Goal: Task Accomplishment & Management: Complete application form

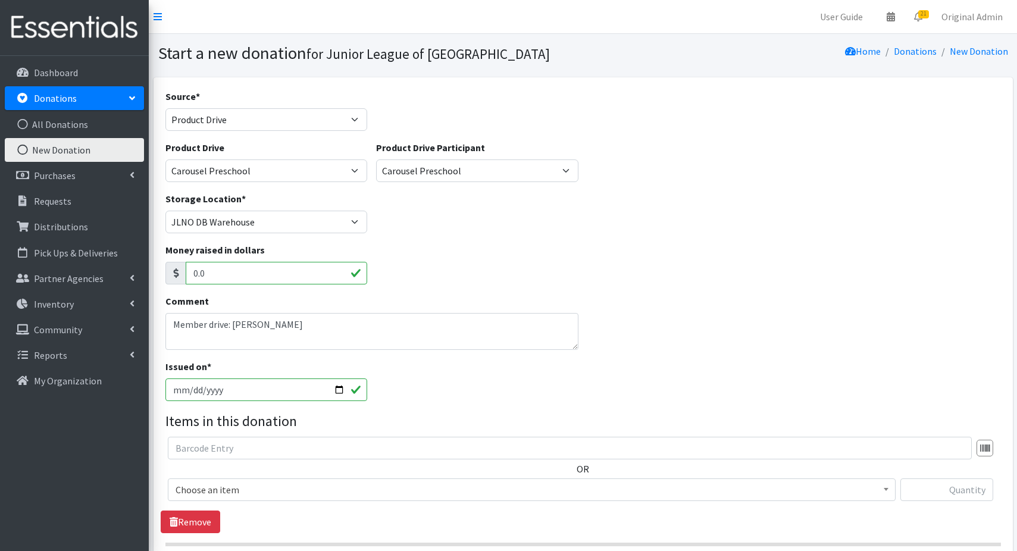
select select "Product Drive"
select select "3535"
select select "1693"
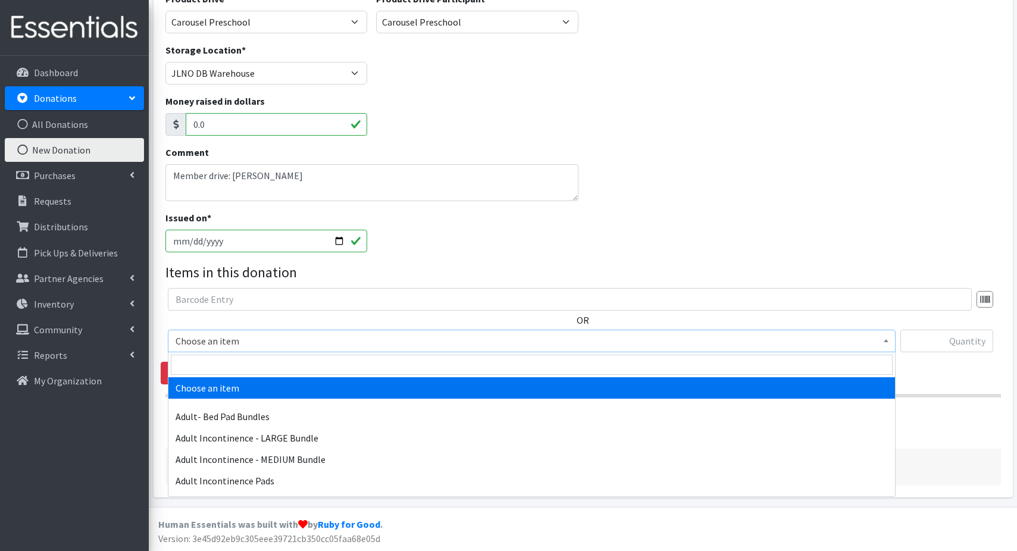
click at [246, 343] on span "Choose an item" at bounding box center [532, 341] width 712 height 17
click at [224, 364] on input "search" at bounding box center [532, 365] width 722 height 20
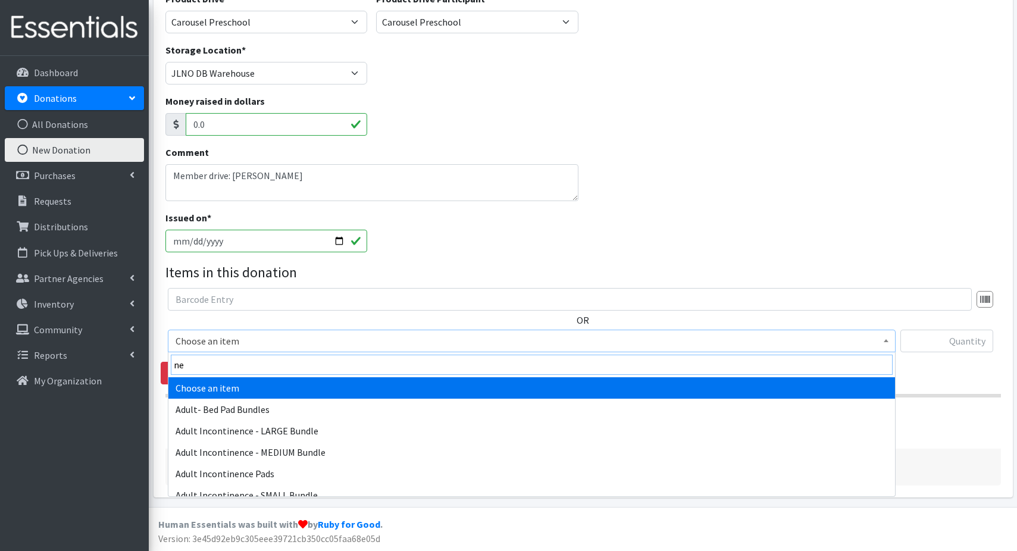
type input "new"
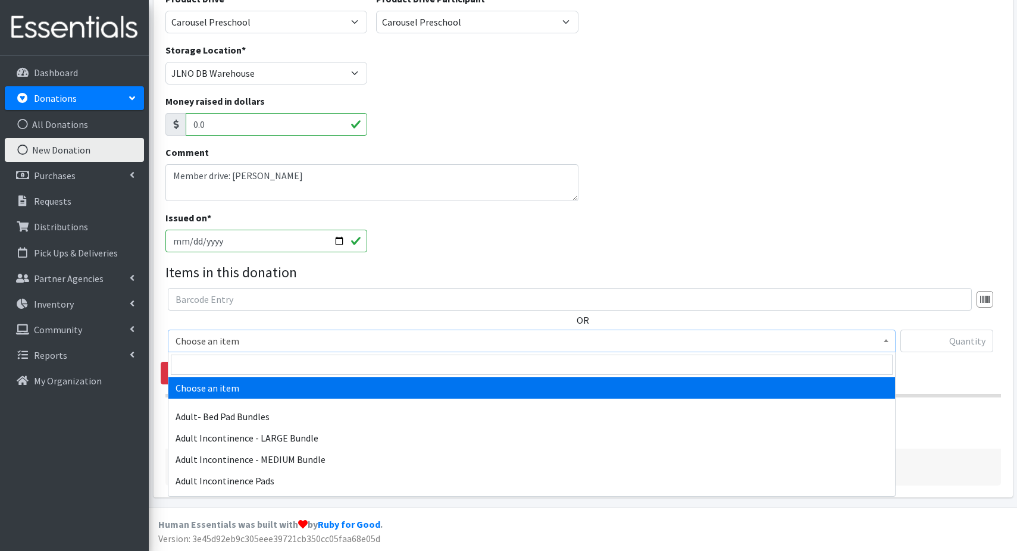
click at [408, 343] on span "Choose an item" at bounding box center [532, 341] width 712 height 17
click at [374, 360] on input "search" at bounding box center [532, 365] width 722 height 20
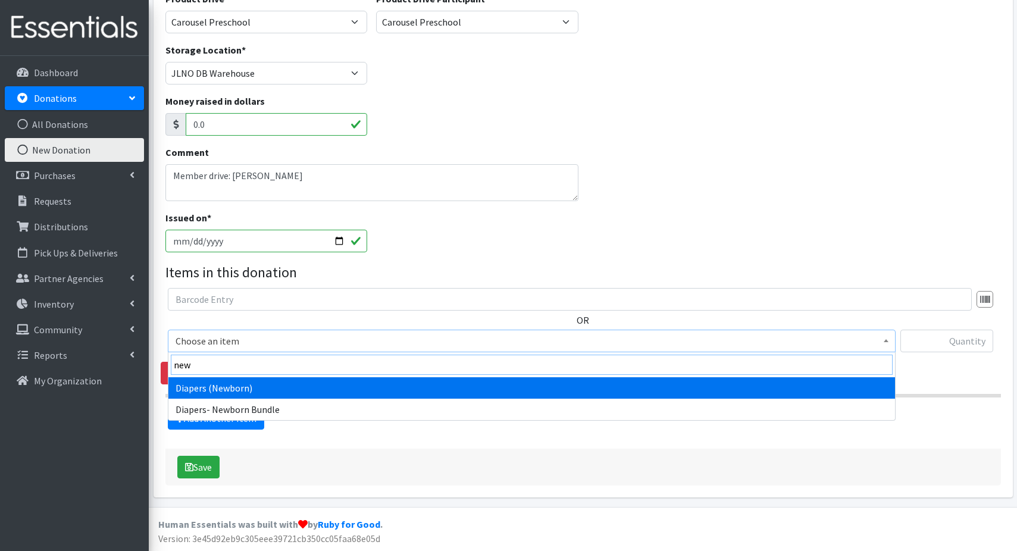
type input "new"
select select "1236"
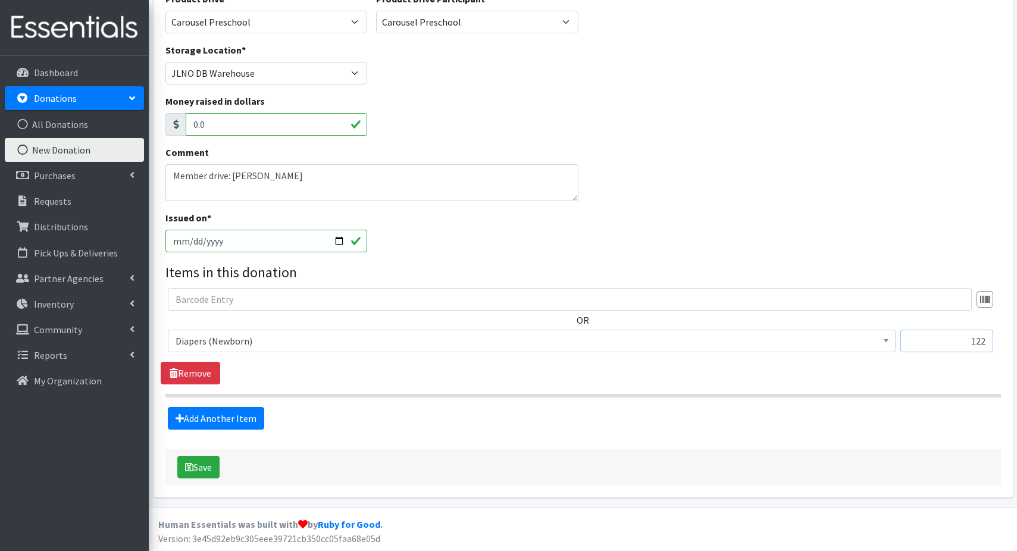
type input "122"
click at [168, 407] on link "Add Another Item" at bounding box center [216, 418] width 96 height 23
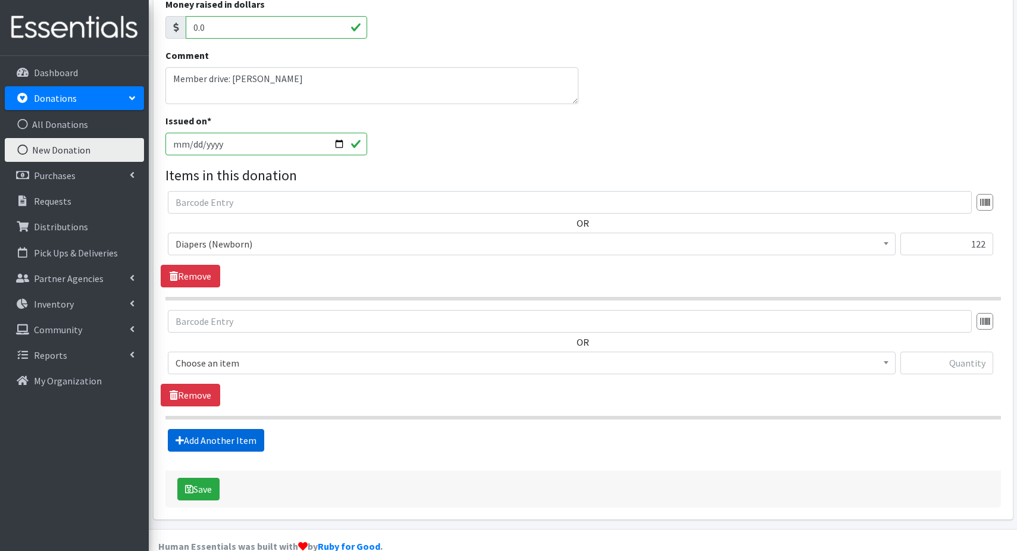
scroll to position [268, 0]
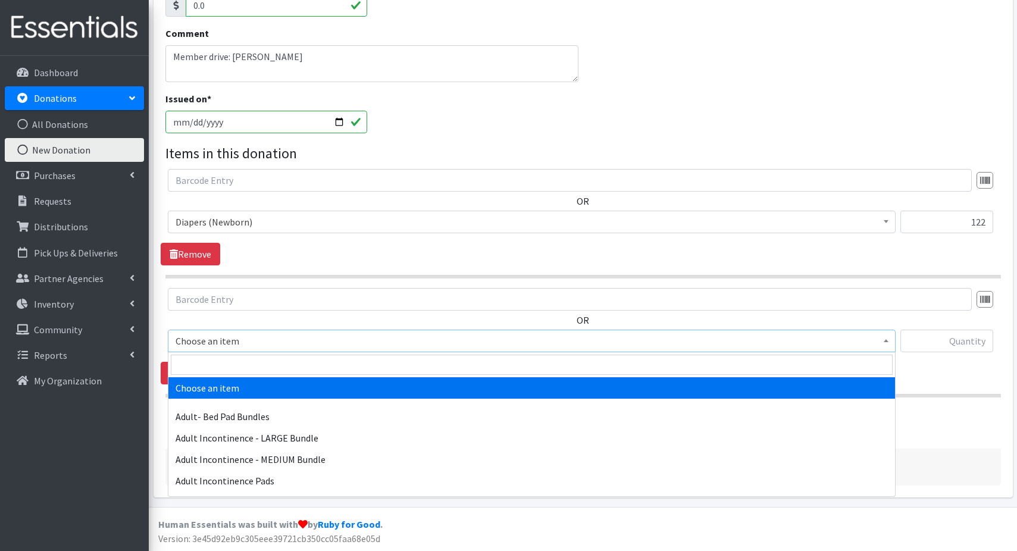
click at [287, 340] on span "Choose an item" at bounding box center [532, 341] width 712 height 17
click at [260, 361] on input "search" at bounding box center [532, 365] width 722 height 20
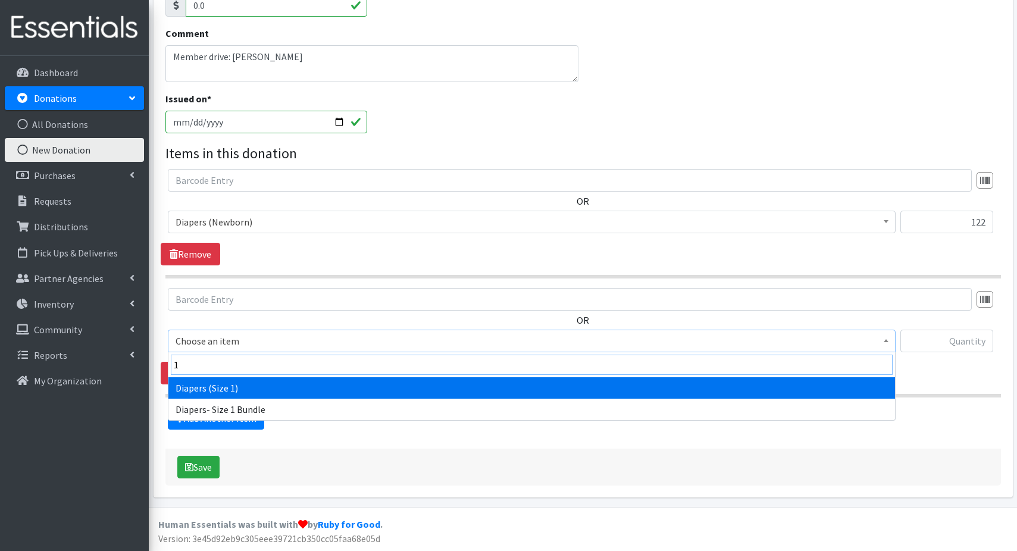
type input "1"
select select "1257"
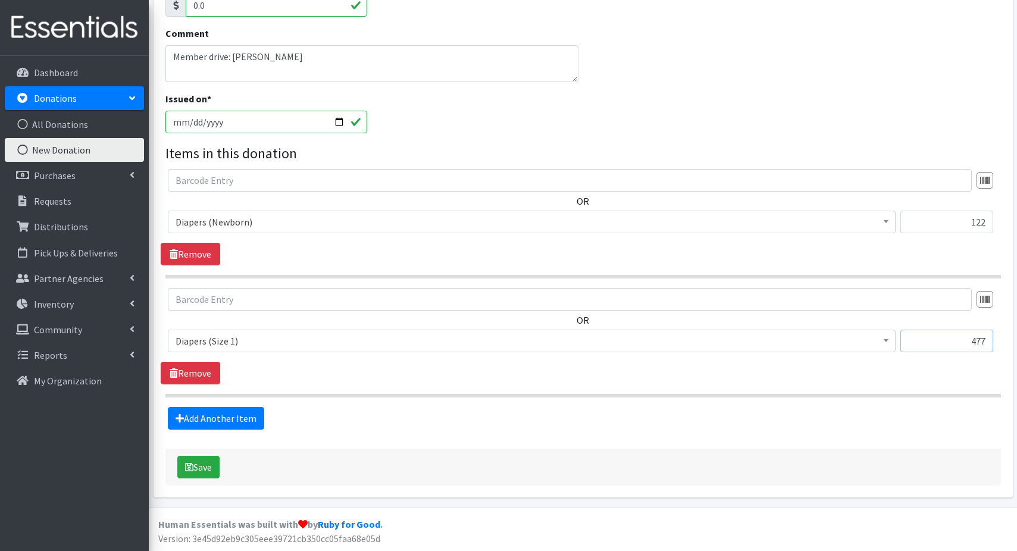
type input "477"
click at [168, 407] on link "Add Another Item" at bounding box center [216, 418] width 96 height 23
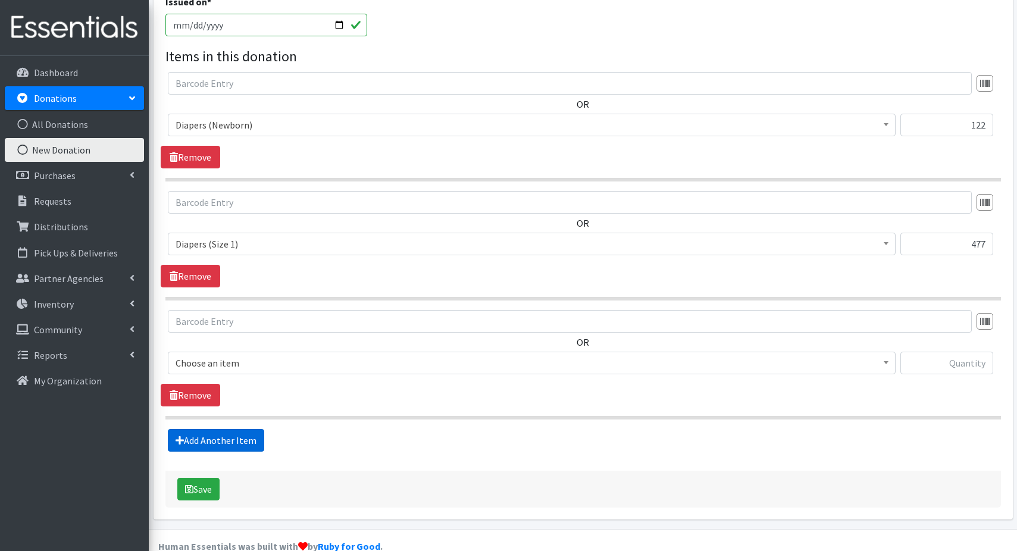
scroll to position [387, 0]
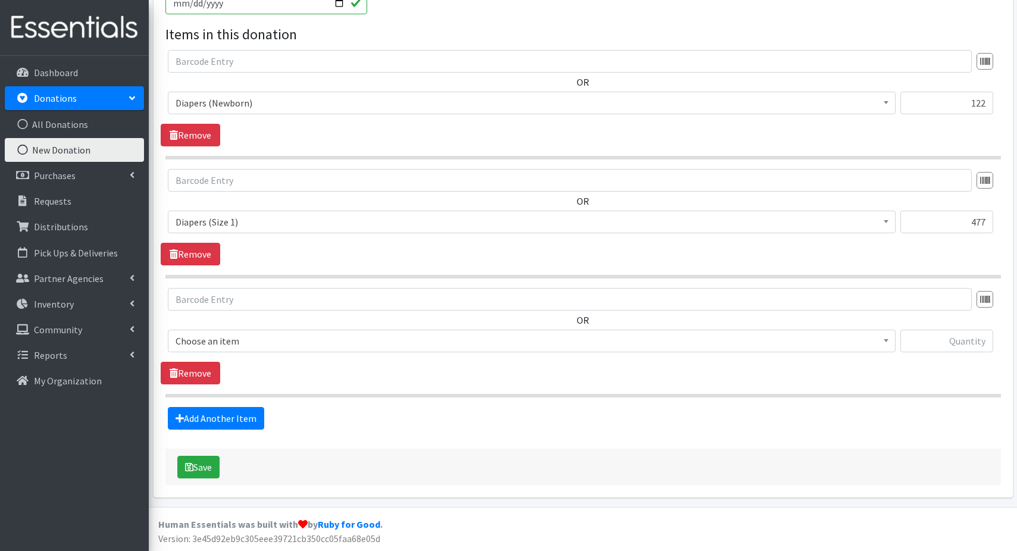
click at [207, 342] on span "Choose an item" at bounding box center [532, 341] width 712 height 17
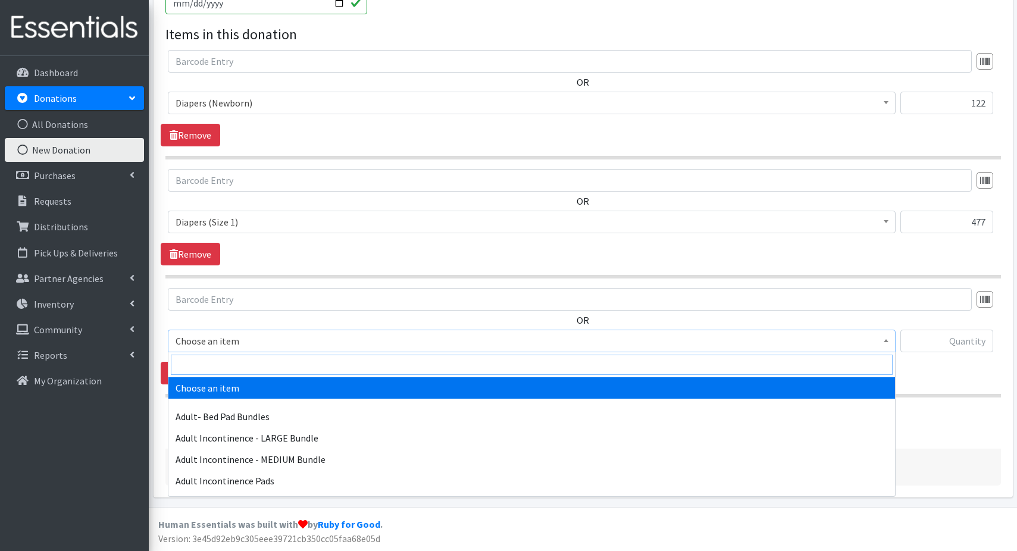
click at [203, 369] on input "search" at bounding box center [532, 365] width 722 height 20
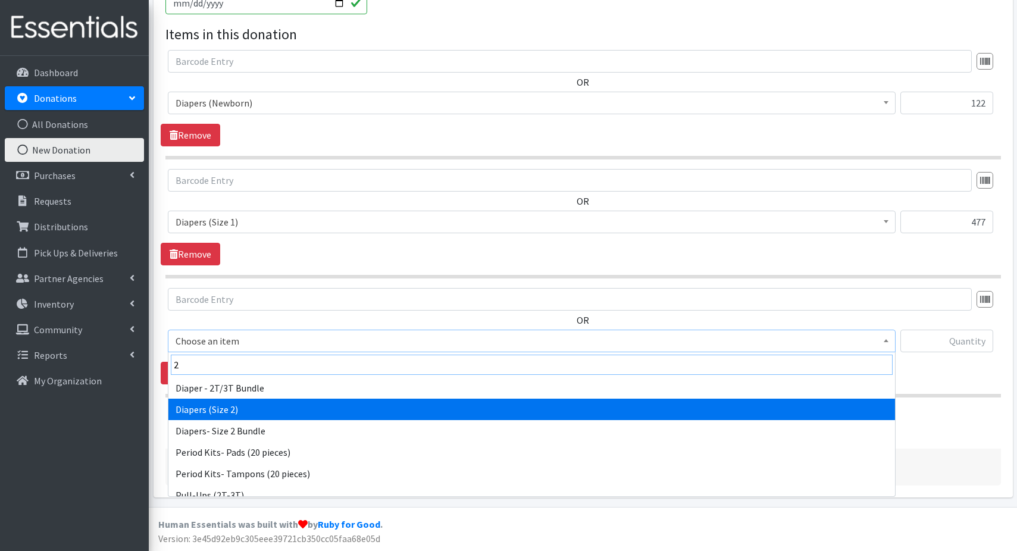
type input "2"
select select "1258"
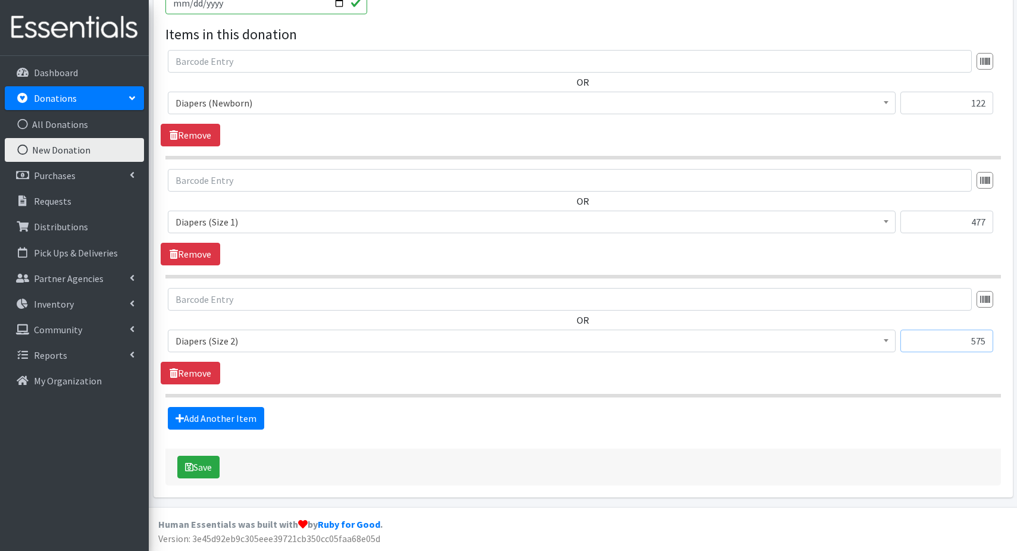
type input "575"
click at [168, 407] on link "Add Another Item" at bounding box center [216, 418] width 96 height 23
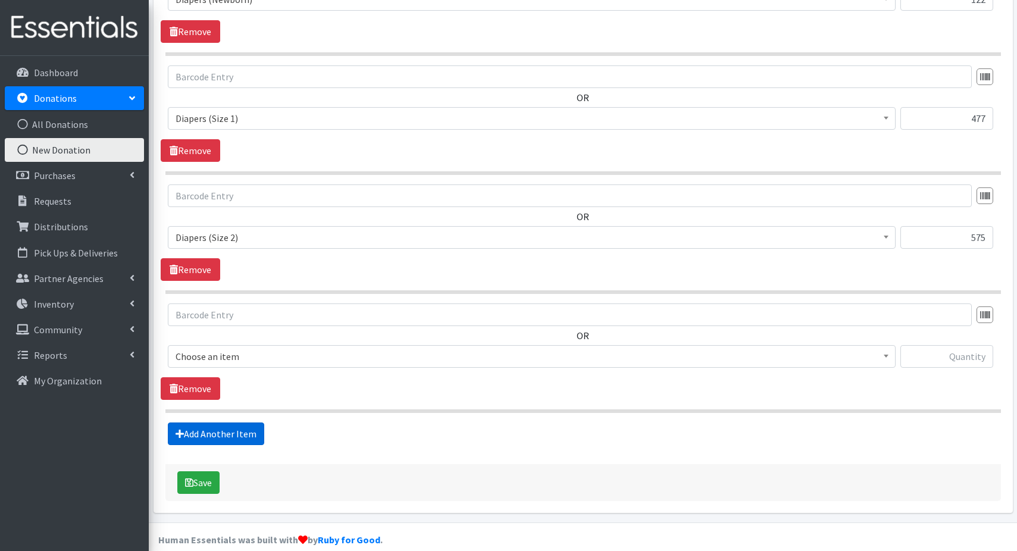
scroll to position [506, 0]
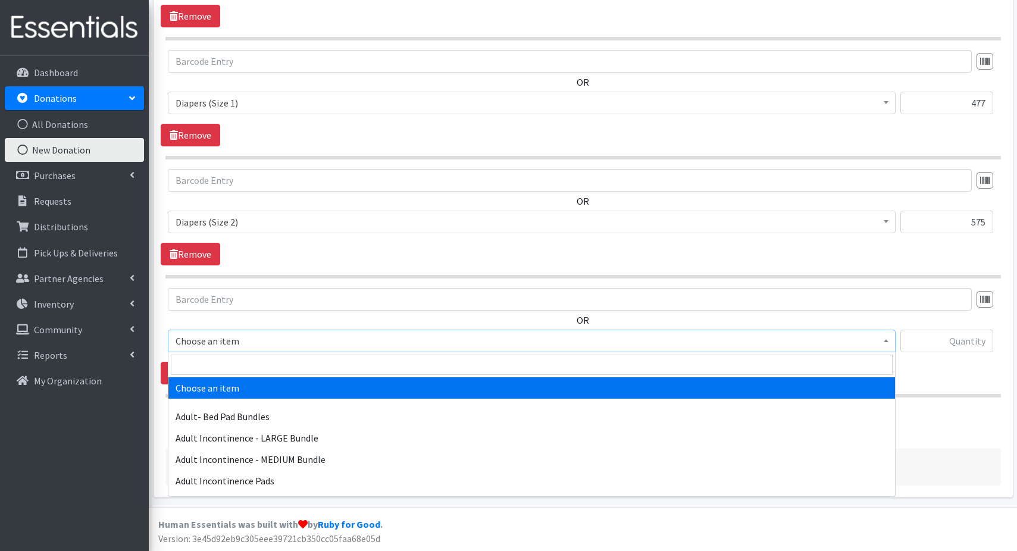
click at [234, 340] on span "Choose an item" at bounding box center [532, 341] width 712 height 17
click at [230, 364] on input "search" at bounding box center [532, 365] width 722 height 20
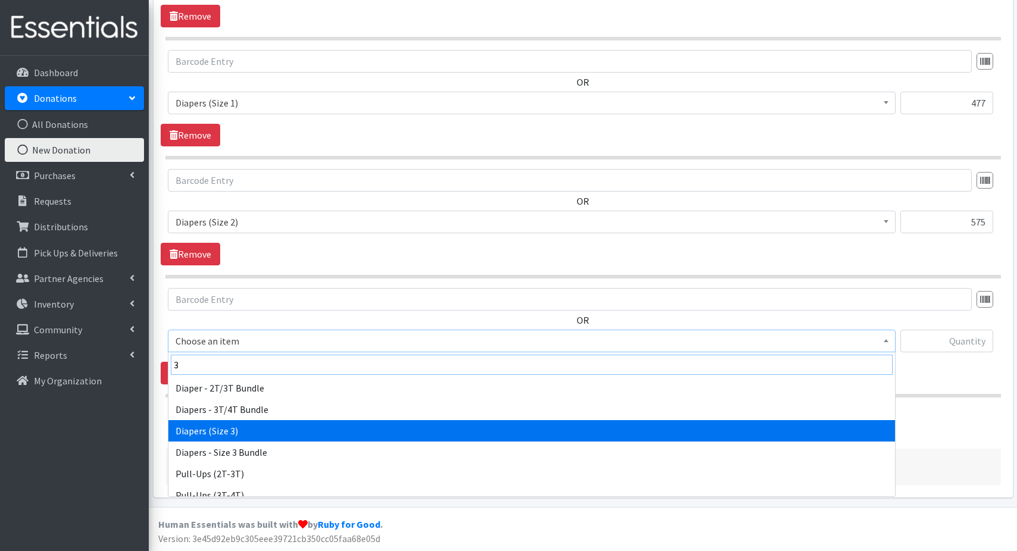
type input "3"
select select "1235"
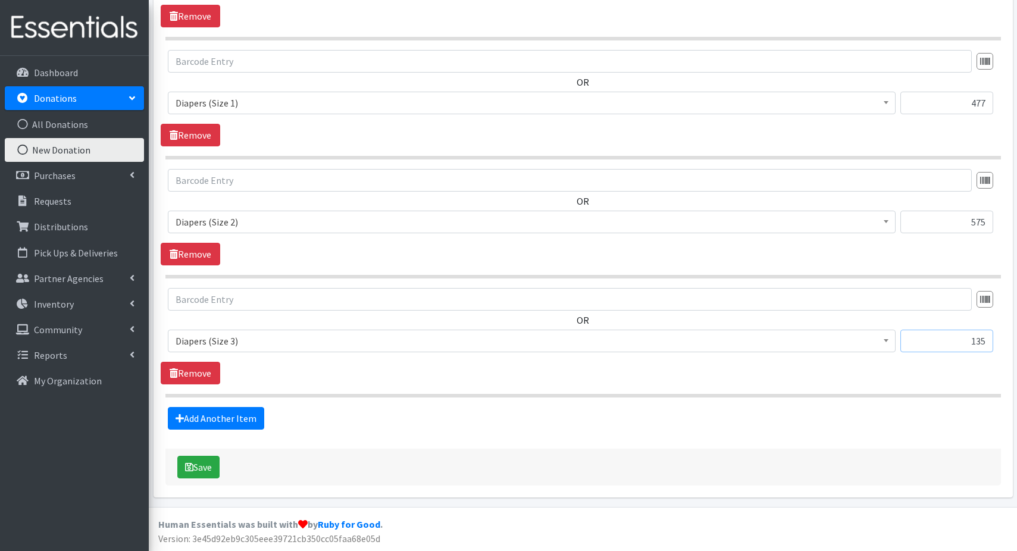
type input "135"
click at [168, 407] on link "Add Another Item" at bounding box center [216, 418] width 96 height 23
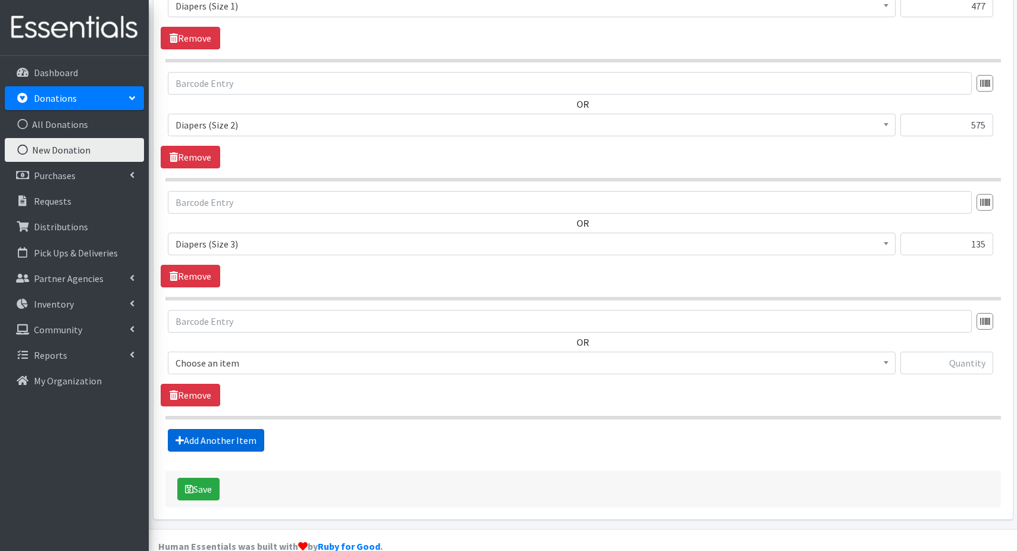
scroll to position [625, 0]
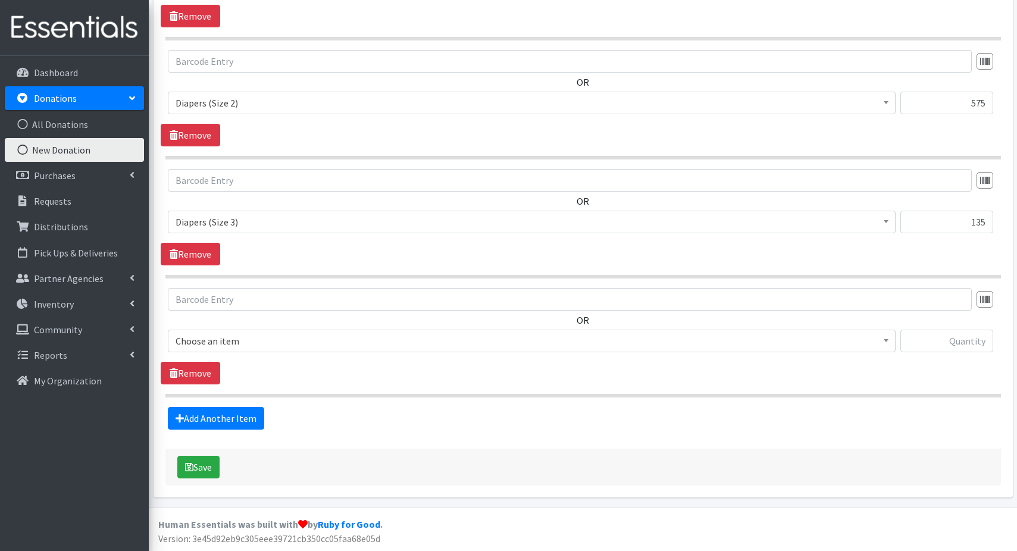
click at [230, 343] on span "Choose an item" at bounding box center [532, 341] width 712 height 17
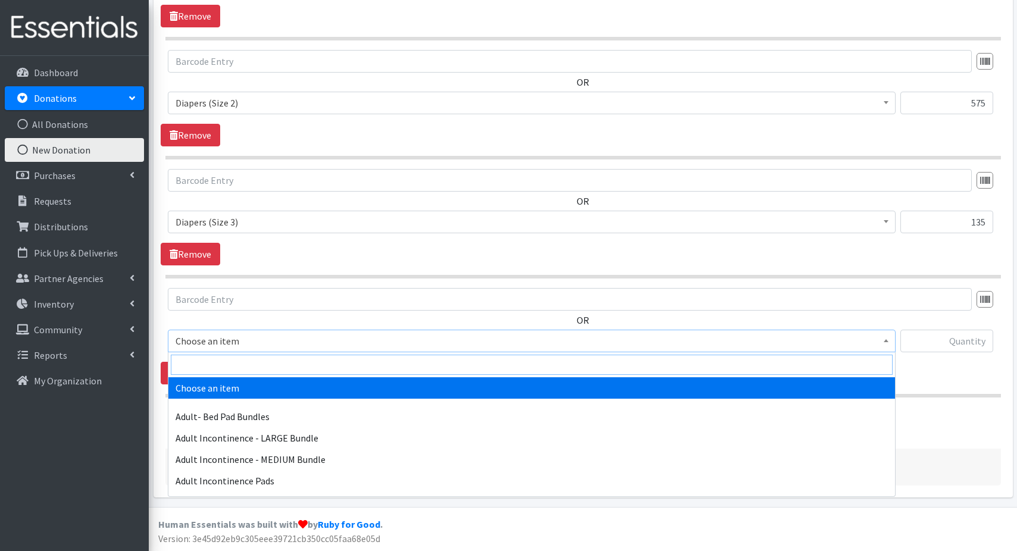
click at [229, 369] on input "search" at bounding box center [532, 365] width 722 height 20
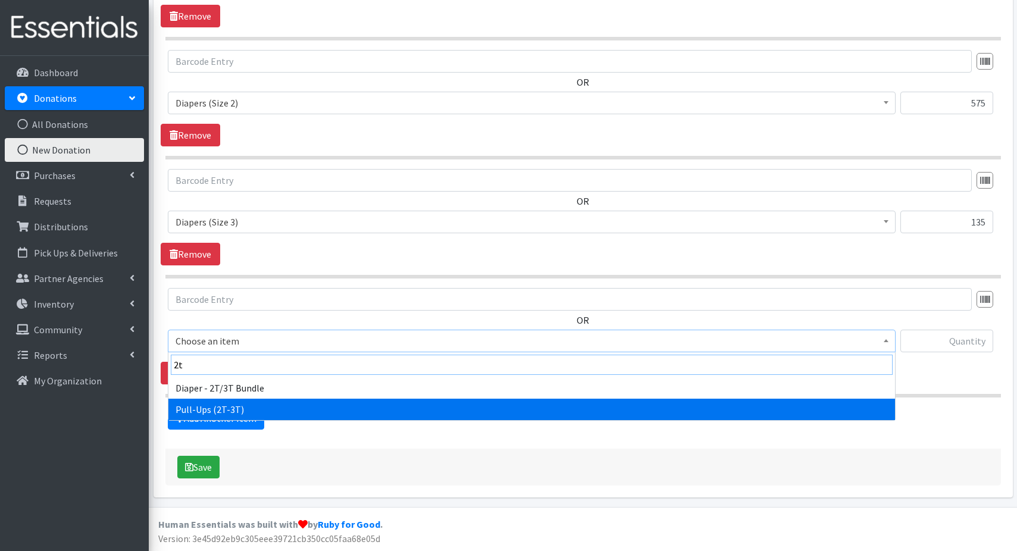
type input "2t"
select select "1238"
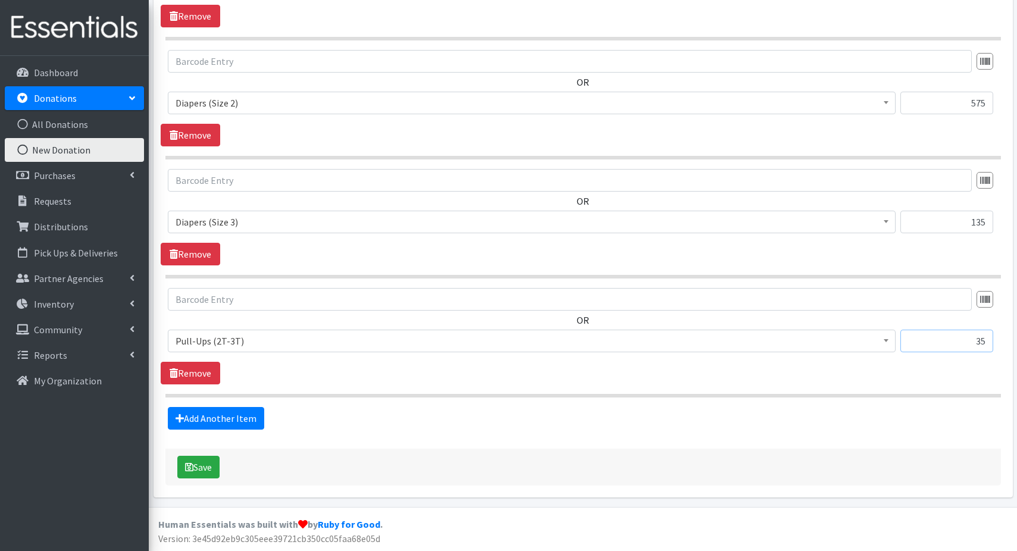
type input "35"
click at [168, 407] on link "Add Another Item" at bounding box center [216, 418] width 96 height 23
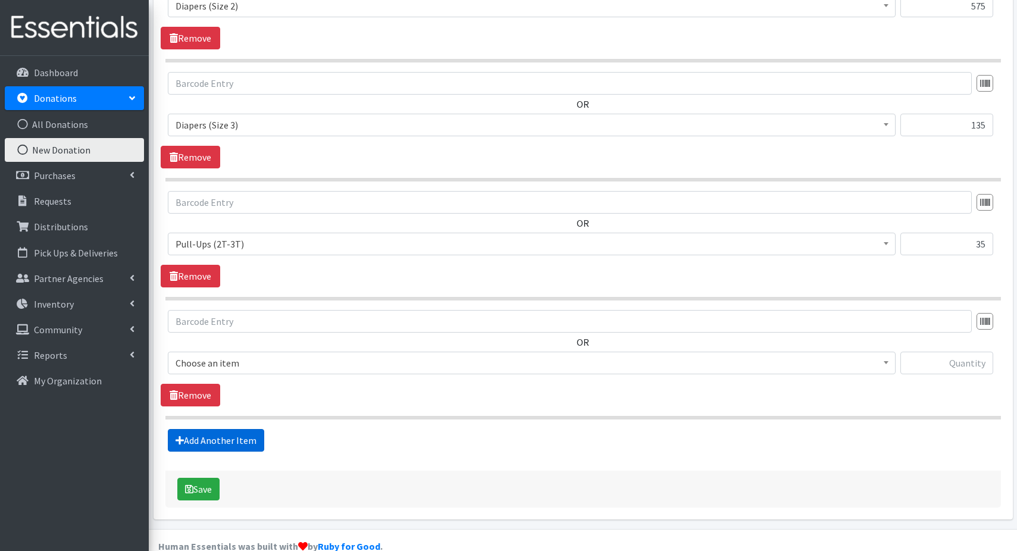
scroll to position [744, 0]
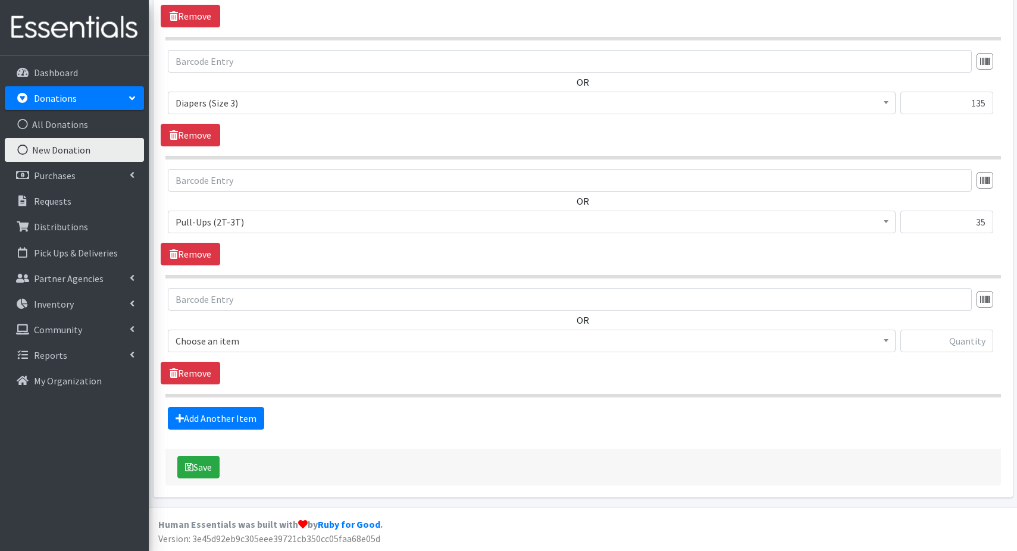
click at [267, 342] on span "Choose an item" at bounding box center [532, 341] width 712 height 17
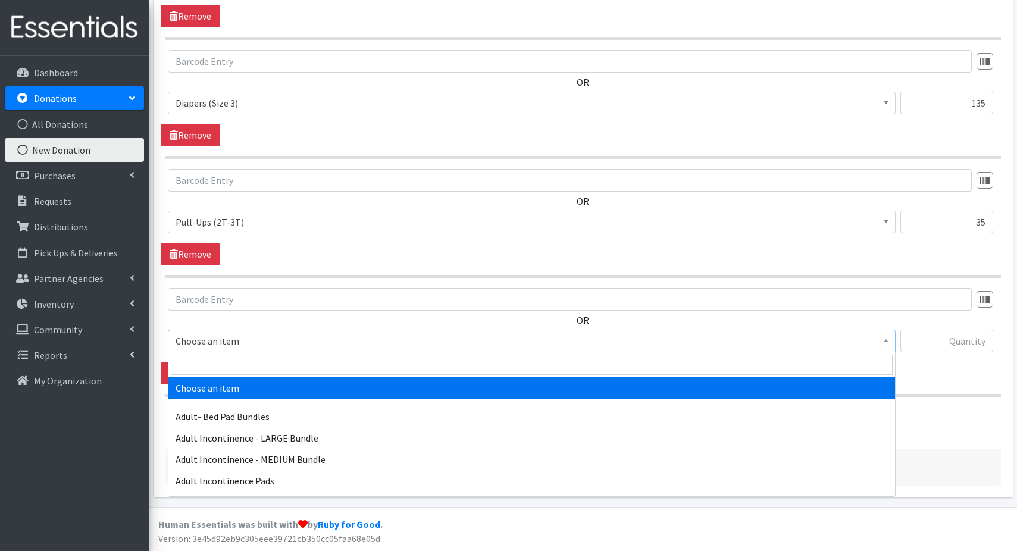
click at [239, 345] on span "Choose an item" at bounding box center [532, 341] width 712 height 17
click at [236, 369] on input "search" at bounding box center [532, 365] width 722 height 20
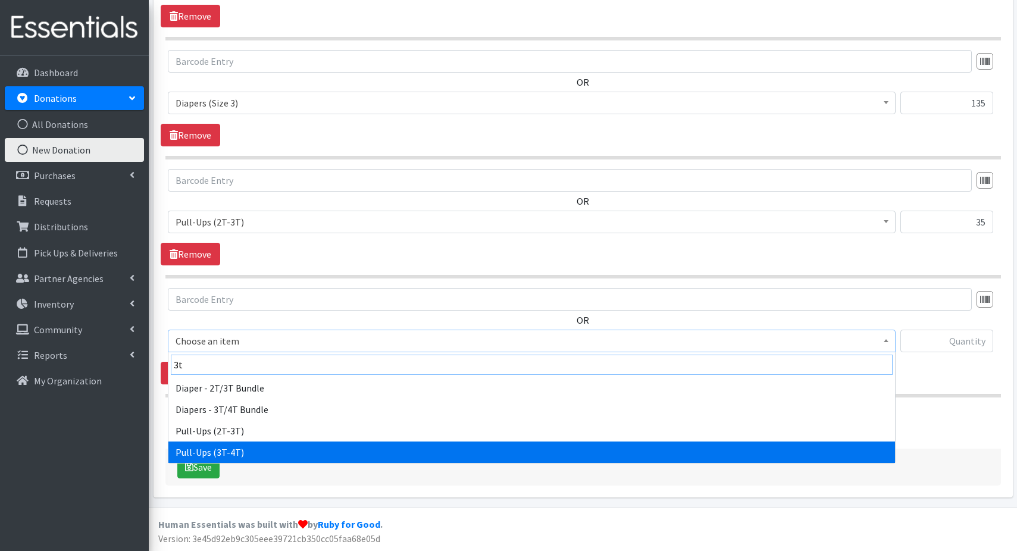
type input "3t"
select select "1252"
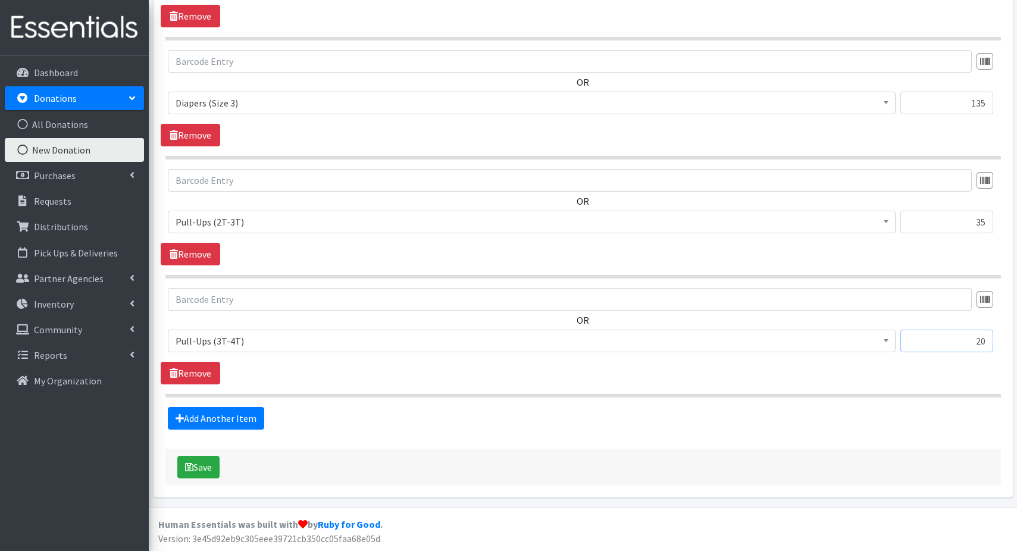
type input "20"
click at [168, 407] on link "Add Another Item" at bounding box center [216, 418] width 96 height 23
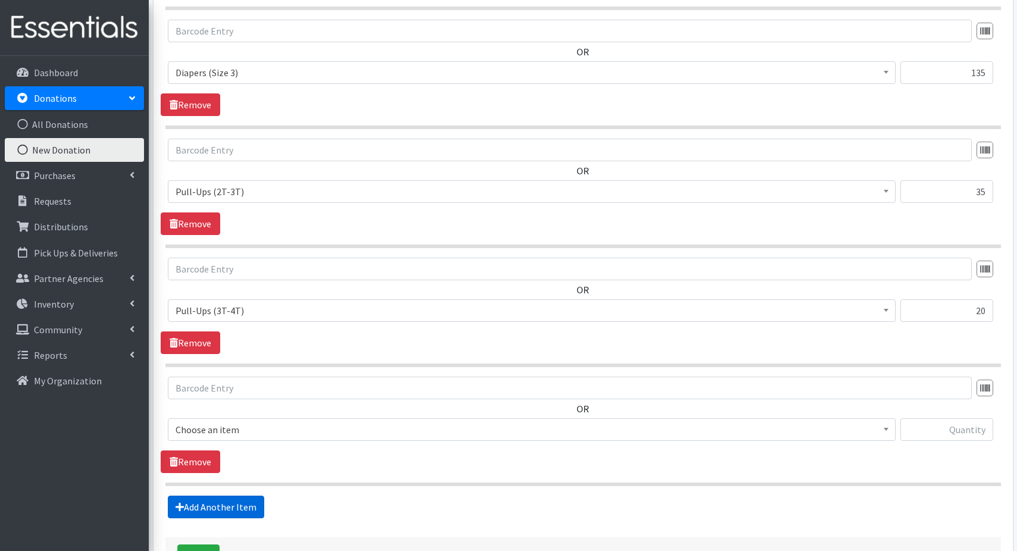
scroll to position [863, 0]
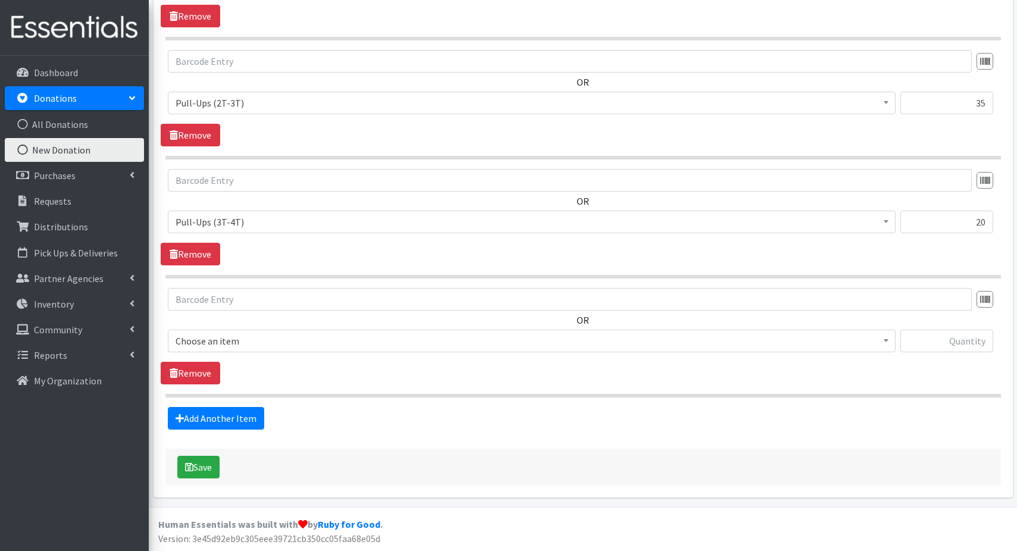
click at [227, 341] on span "Choose an item" at bounding box center [532, 341] width 712 height 17
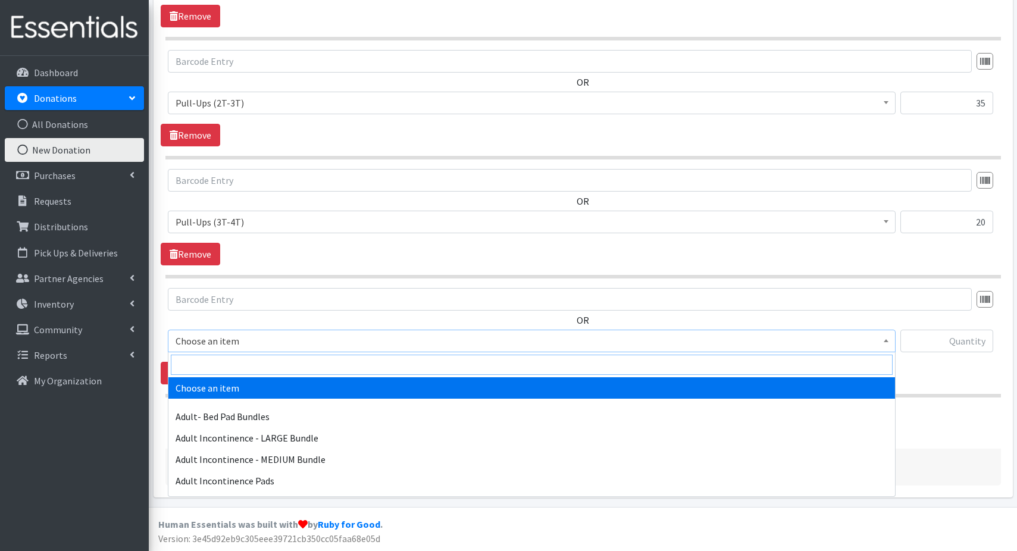
click at [225, 363] on input "search" at bounding box center [532, 365] width 722 height 20
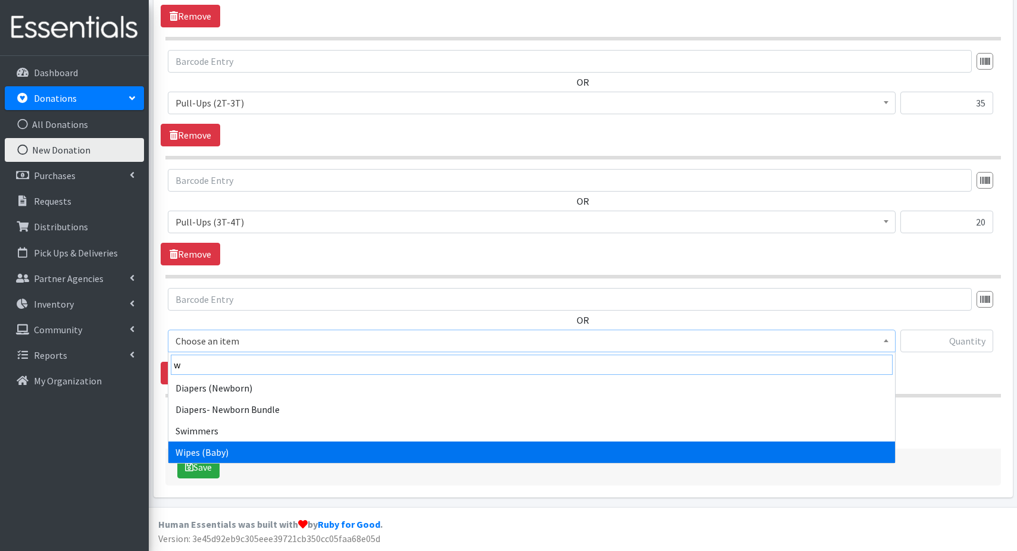
type input "w"
select select "1260"
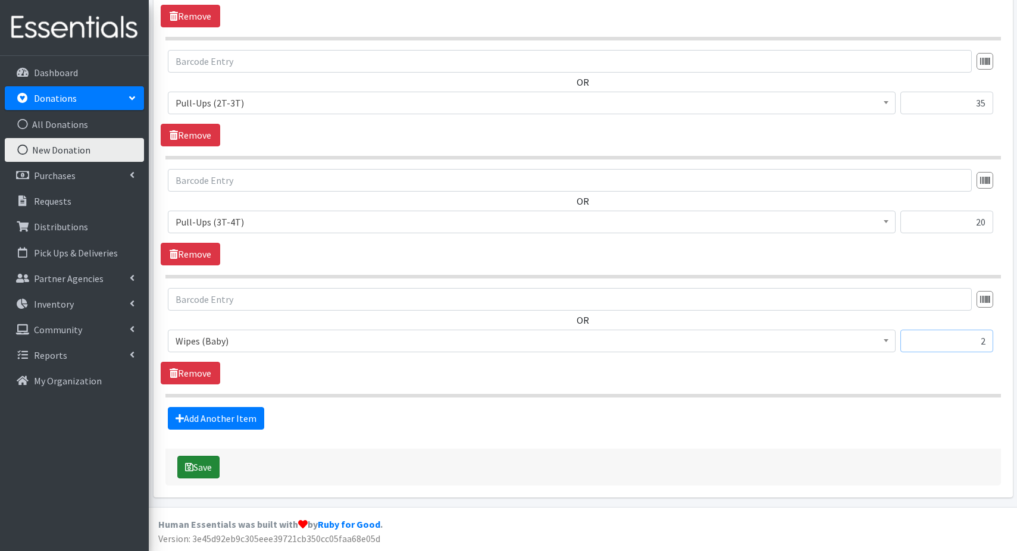
type input "2"
click at [205, 468] on button "Save" at bounding box center [198, 467] width 42 height 23
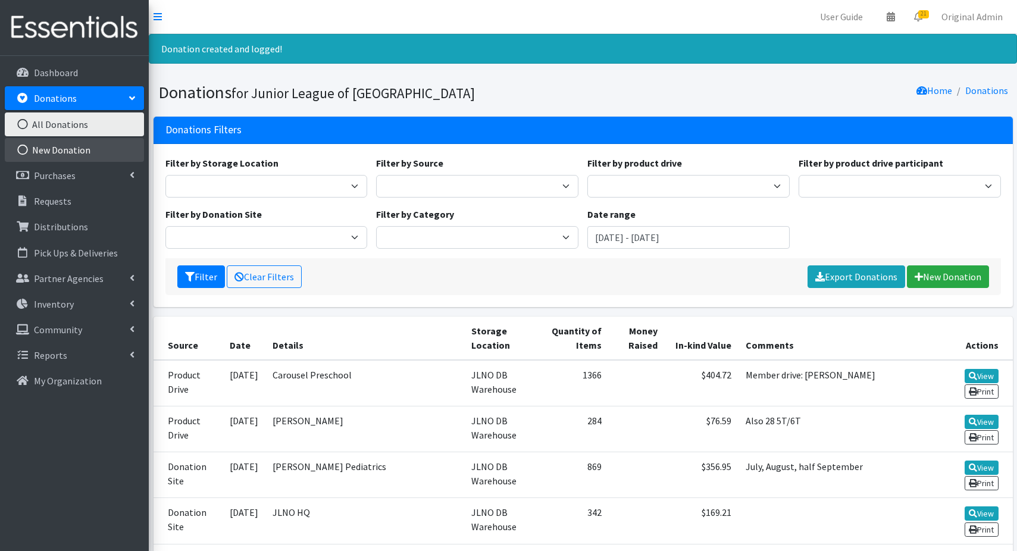
click at [54, 150] on link "New Donation" at bounding box center [74, 150] width 139 height 24
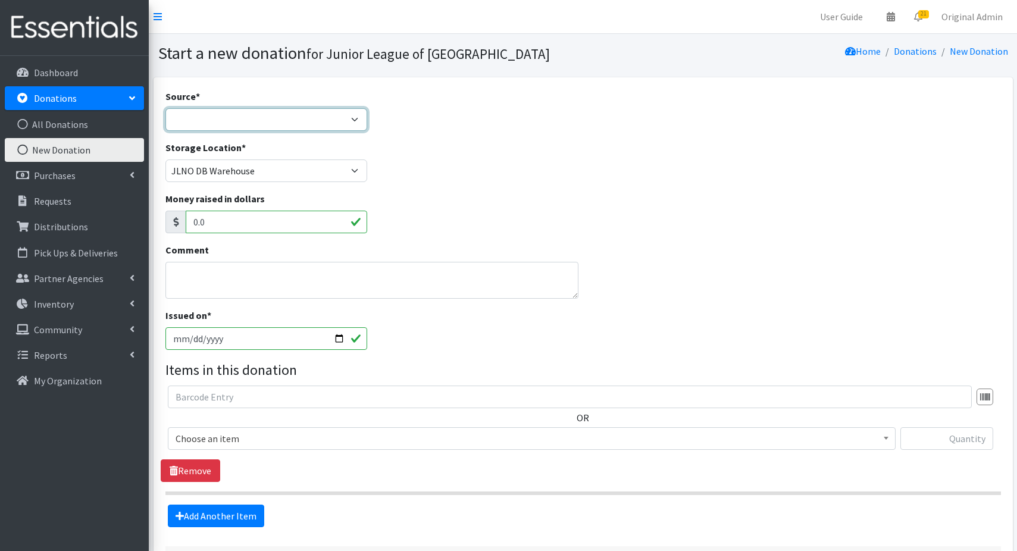
click at [209, 114] on select "Product Drive Manufacturer Donation Site Misc. Donation" at bounding box center [266, 119] width 202 height 23
select select "Donation Site"
click at [165, 108] on select "Product Drive Manufacturer Donation Site Misc. Donation" at bounding box center [266, 119] width 202 height 23
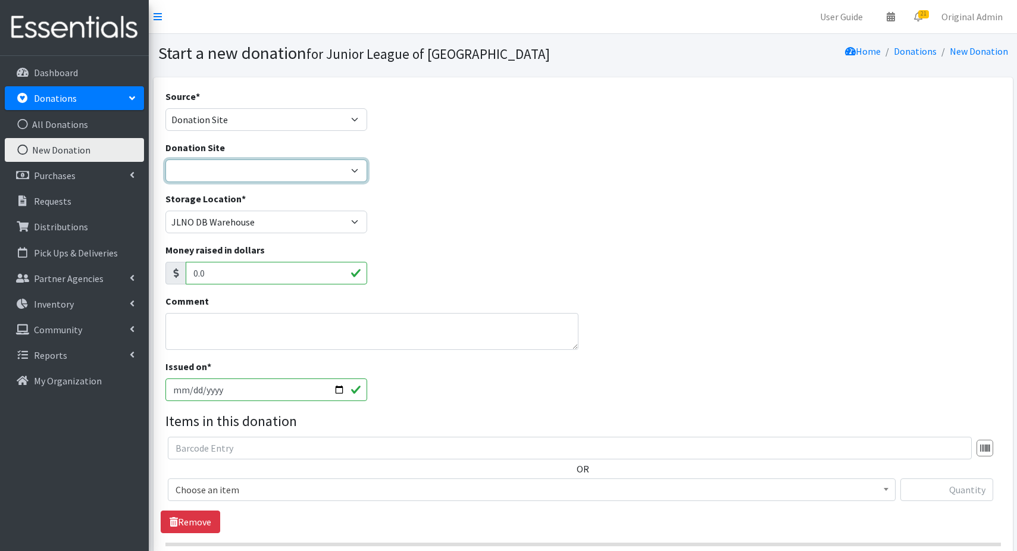
click at [215, 168] on select "JLNO HQ [PERSON_NAME] Pediatrics" at bounding box center [266, 170] width 202 height 23
select select "46"
click at [165, 159] on select "JLNO HQ [PERSON_NAME] Pediatrics" at bounding box center [266, 170] width 202 height 23
click at [209, 324] on textarea "Comment" at bounding box center [371, 331] width 413 height 37
type textarea "M"
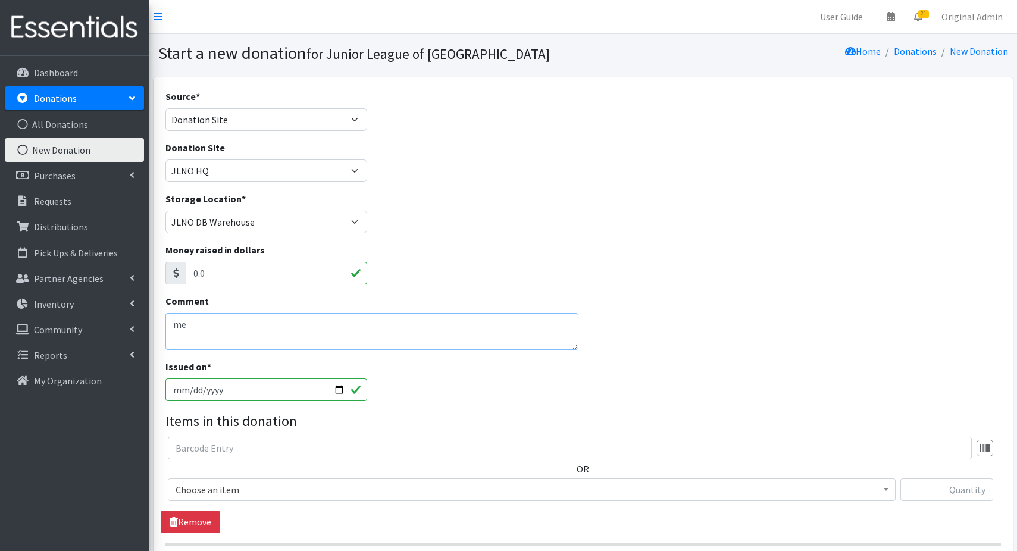
type textarea "m"
type textarea "From member [PERSON_NAME]"
click at [192, 391] on input "[DATE]" at bounding box center [266, 389] width 202 height 23
type input "[DATE]"
click at [430, 399] on div "Issued on * [DATE]" at bounding box center [583, 384] width 844 height 51
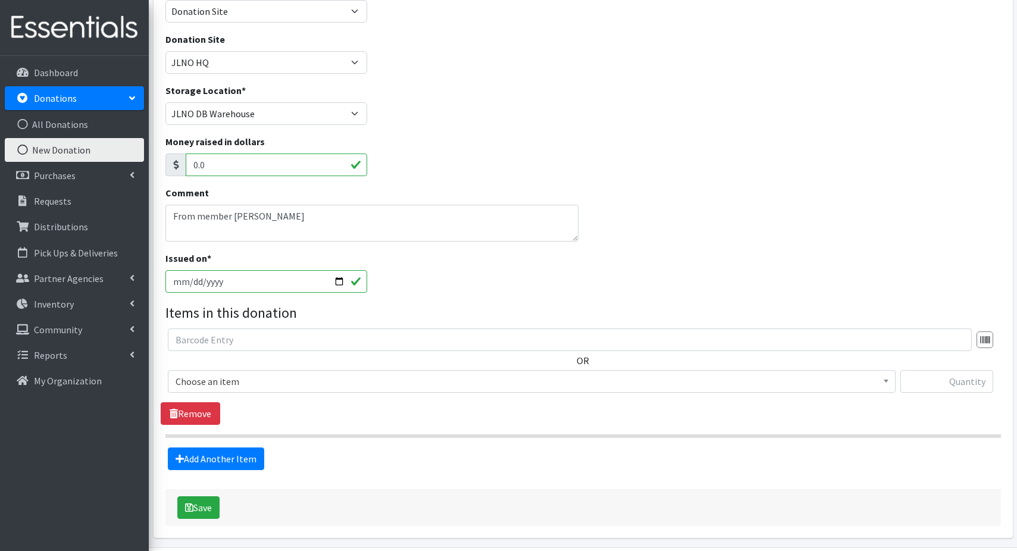
scroll to position [124, 0]
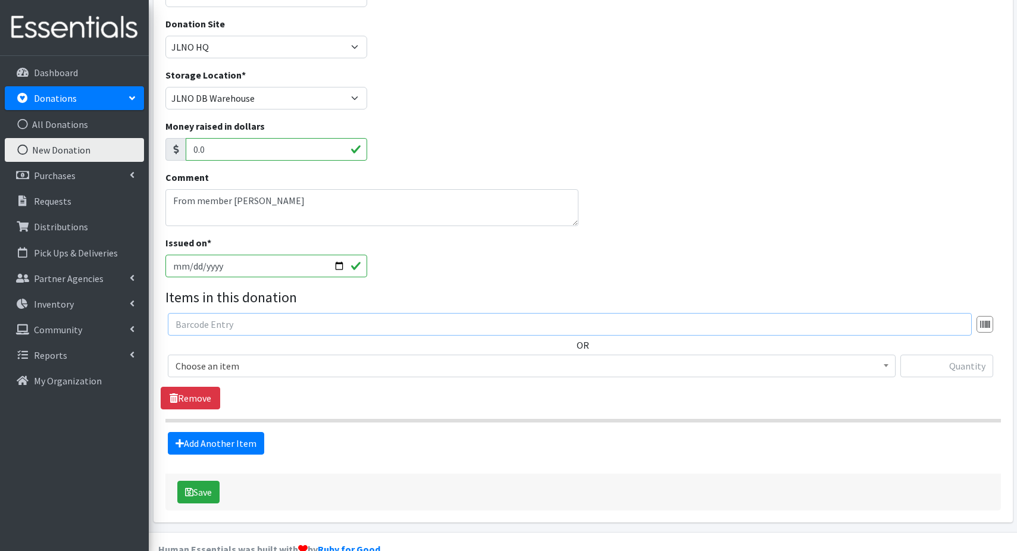
click at [256, 329] on input "text" at bounding box center [570, 324] width 804 height 23
click at [228, 369] on span "Choose an item" at bounding box center [532, 366] width 712 height 17
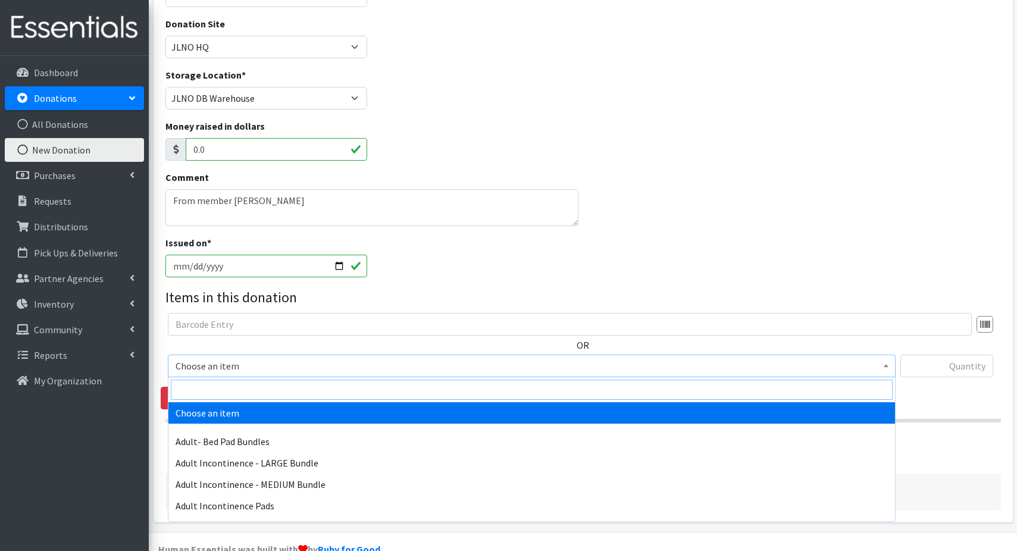
click at [227, 391] on input "search" at bounding box center [532, 390] width 722 height 20
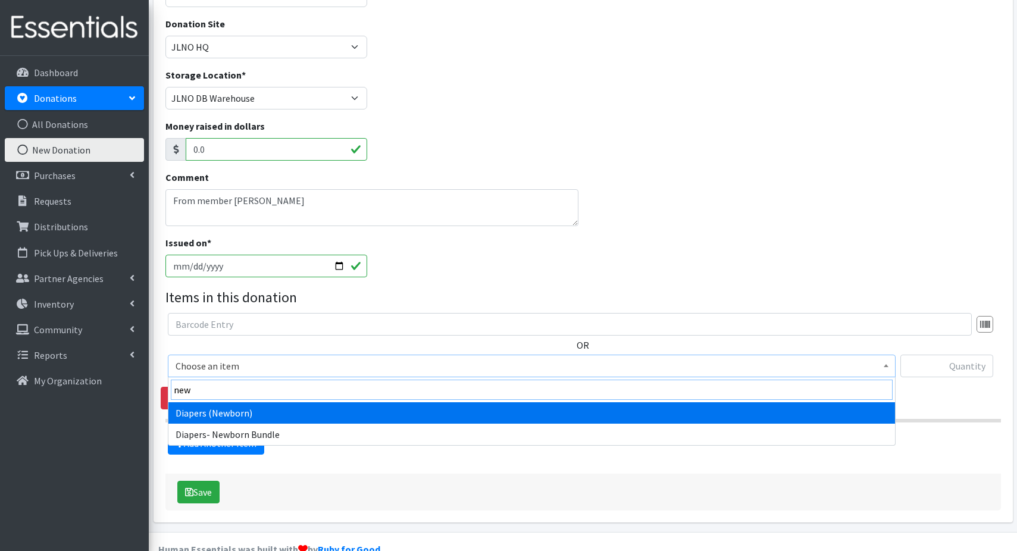
type input "new"
select select "1236"
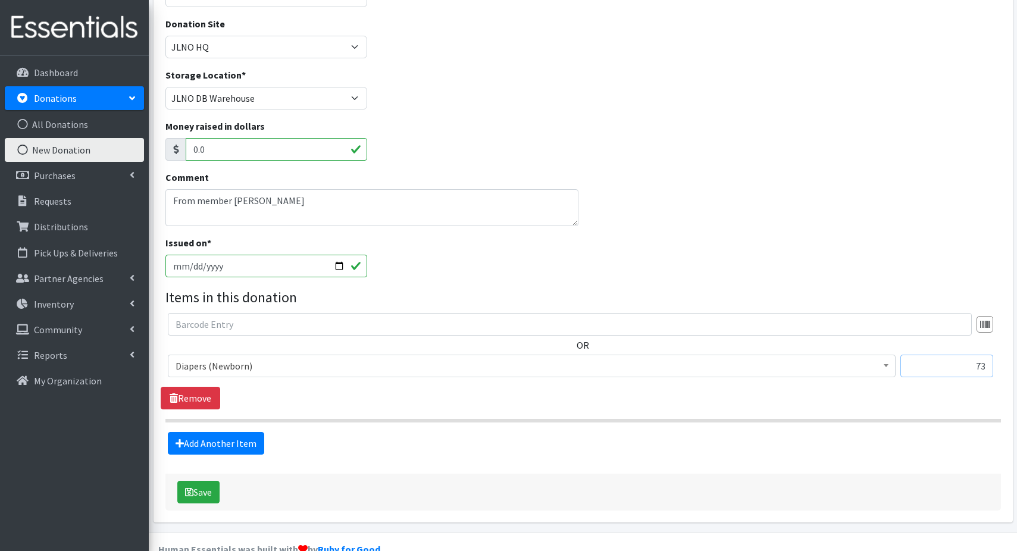
type input "73"
click at [168, 432] on link "Add Another Item" at bounding box center [216, 443] width 96 height 23
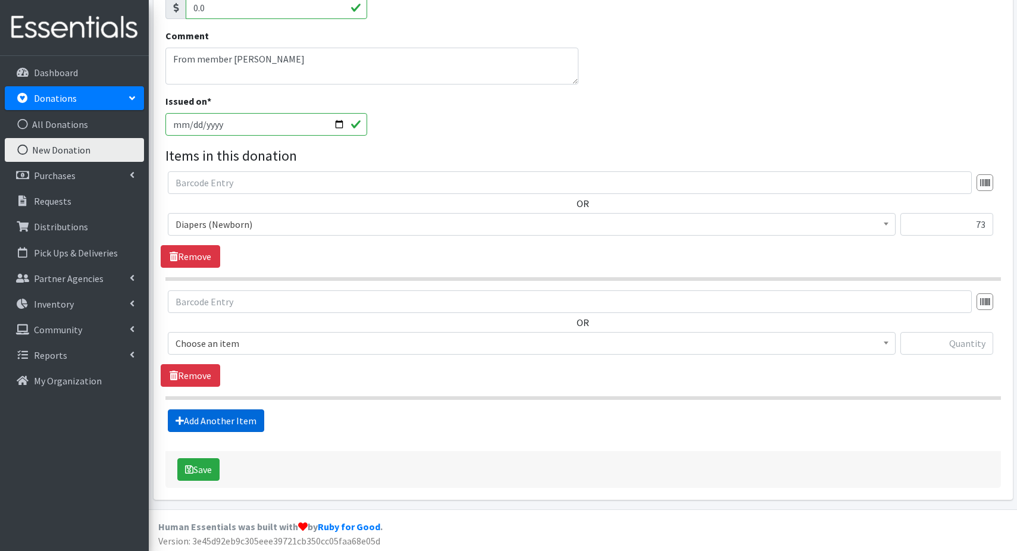
scroll to position [268, 0]
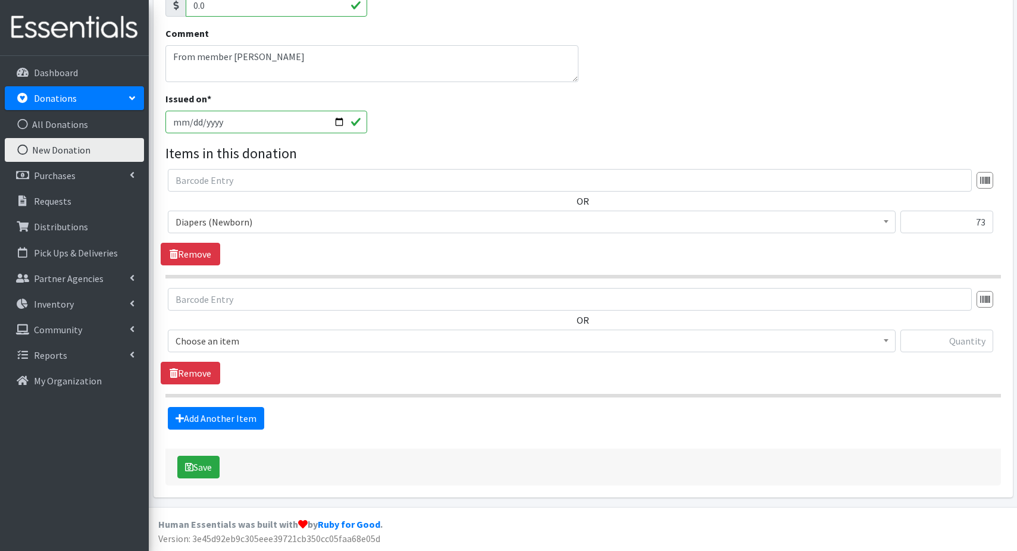
click at [215, 340] on span "Choose an item" at bounding box center [532, 341] width 712 height 17
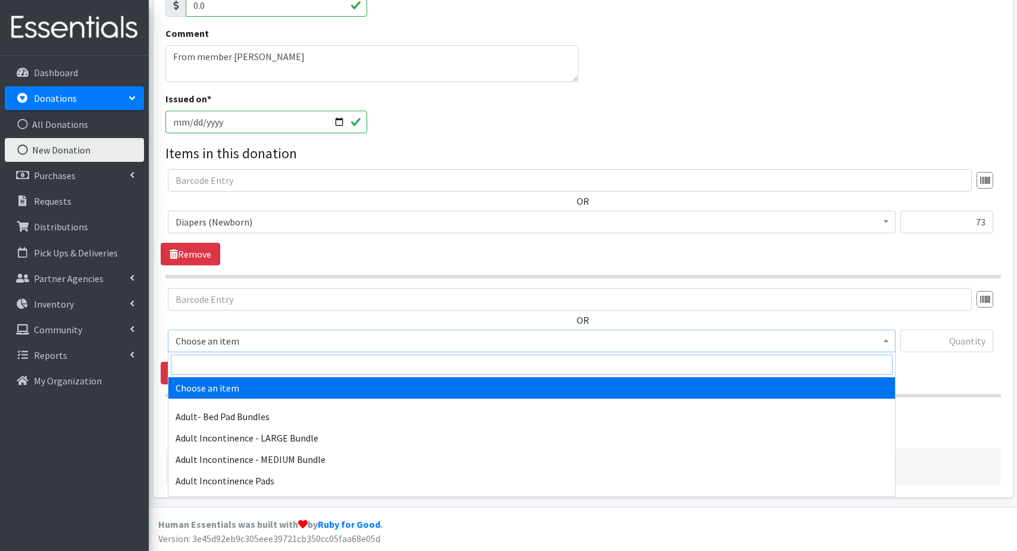
click at [208, 361] on input "search" at bounding box center [532, 365] width 722 height 20
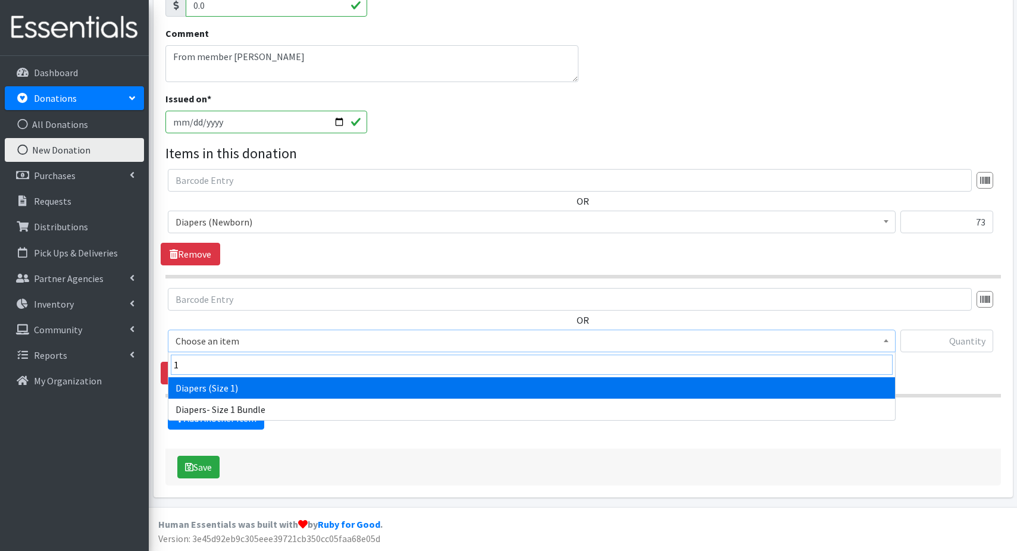
type input "1"
select select "1257"
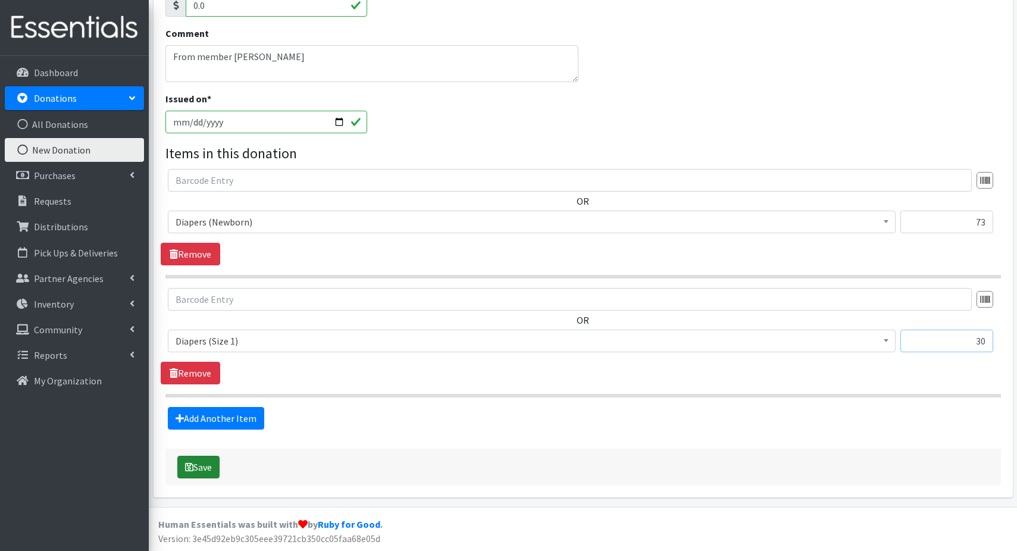
type input "30"
click at [211, 464] on button "Save" at bounding box center [198, 467] width 42 height 23
